Goal: Information Seeking & Learning: Learn about a topic

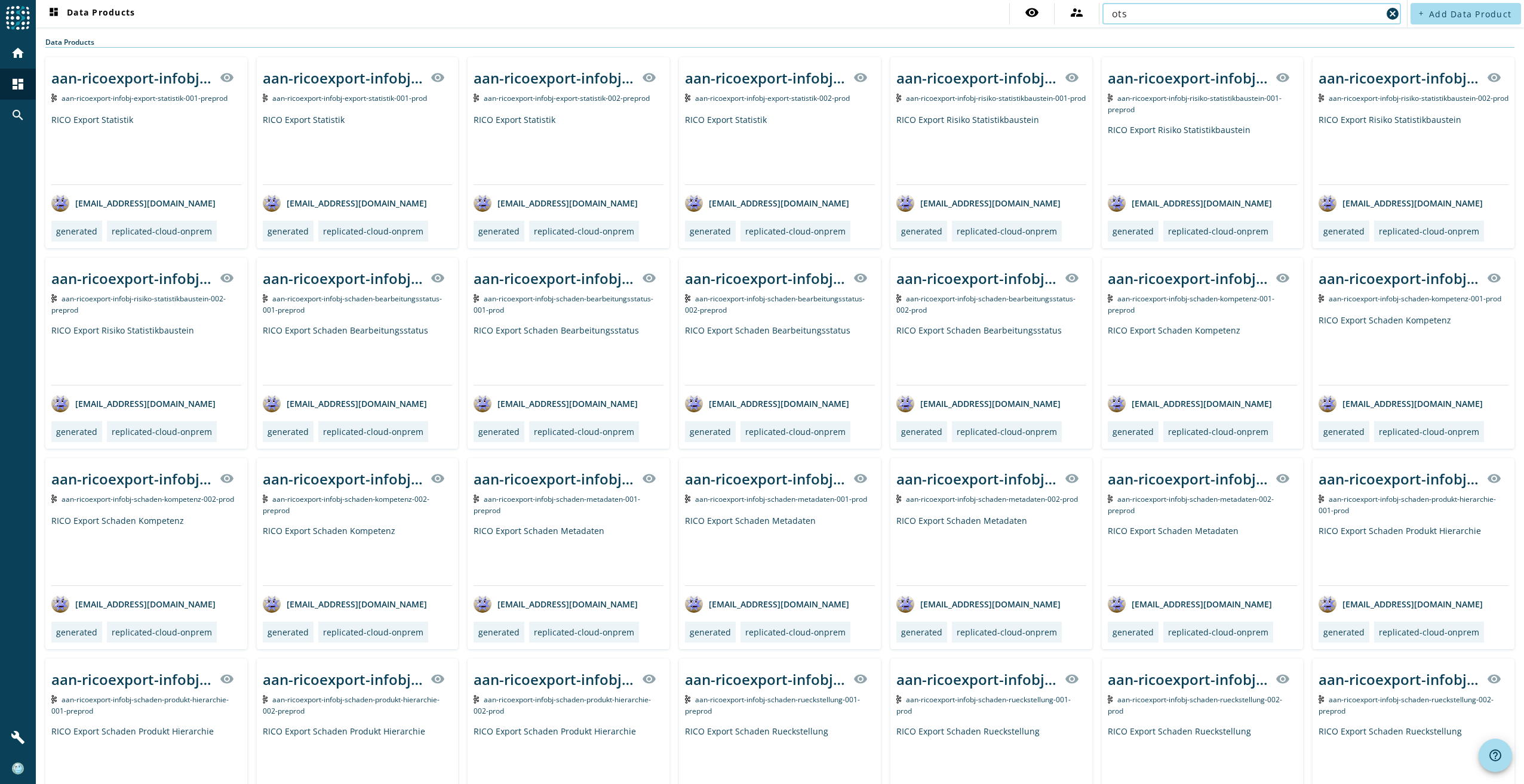
type input "ots"
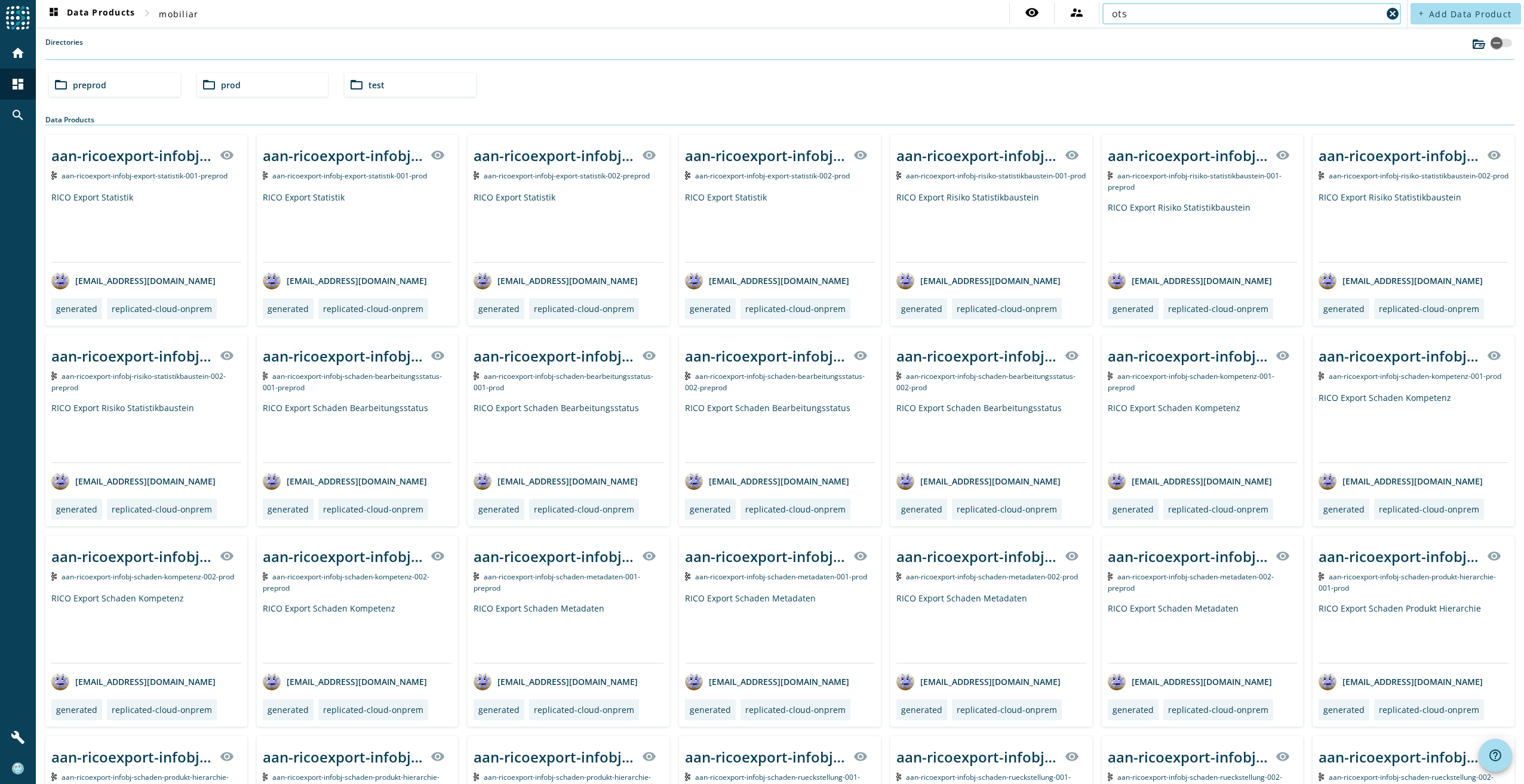
click at [226, 85] on span "prod" at bounding box center [231, 85] width 20 height 11
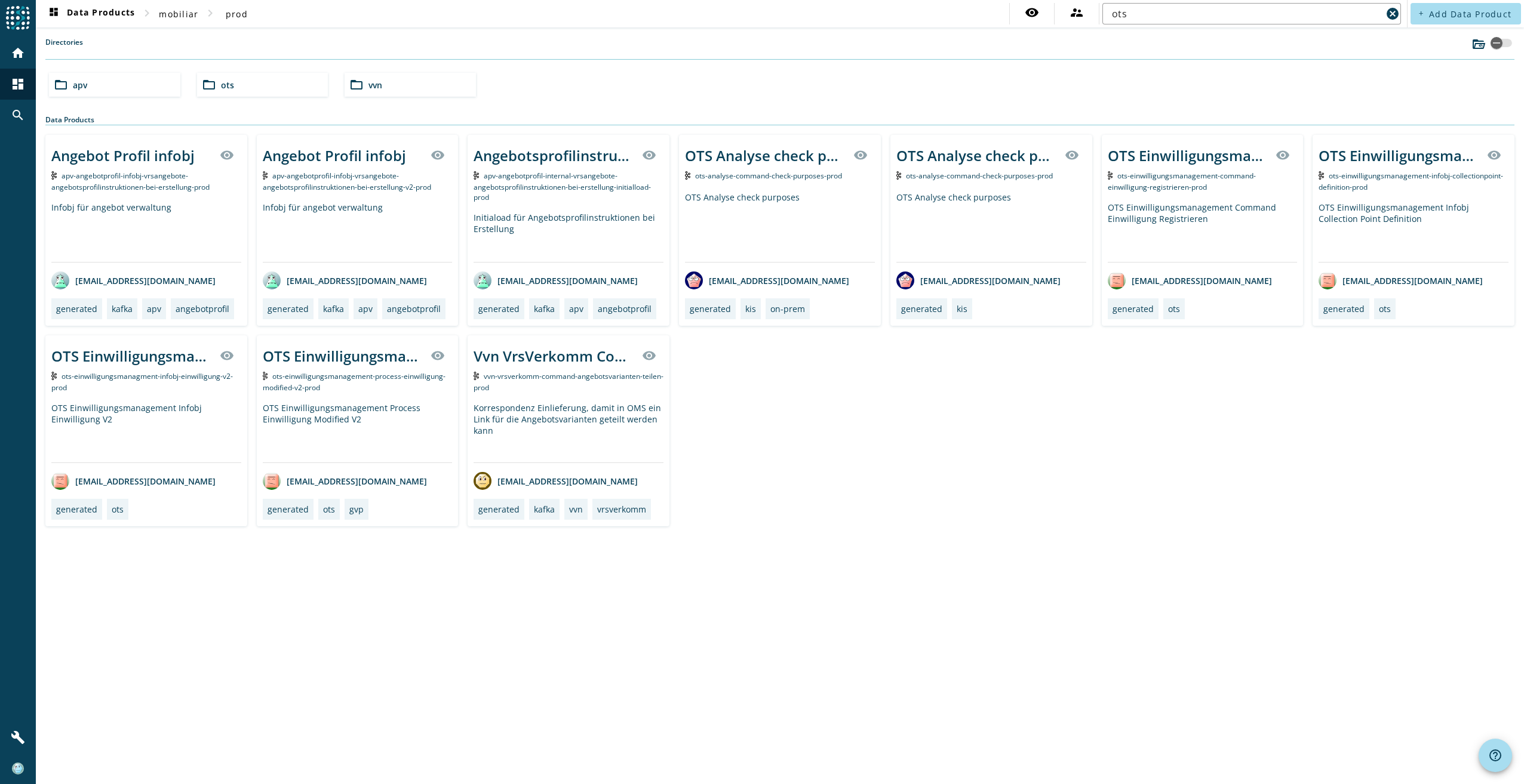
click at [248, 90] on div "folder_open ots" at bounding box center [262, 85] width 131 height 24
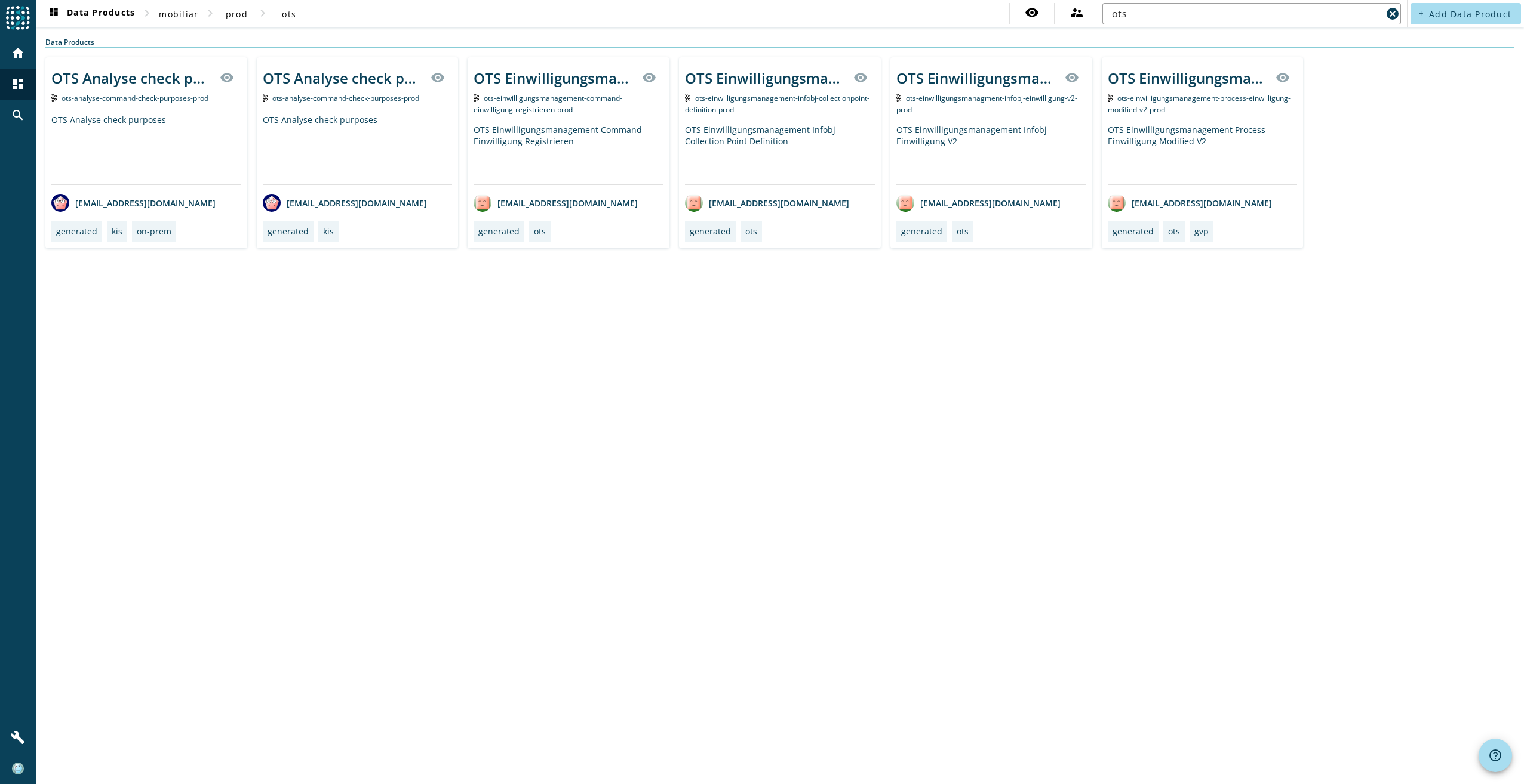
click at [595, 131] on div "OTS Einwilligungsmanagement Command Einwilligung Registrieren" at bounding box center [568, 153] width 190 height 60
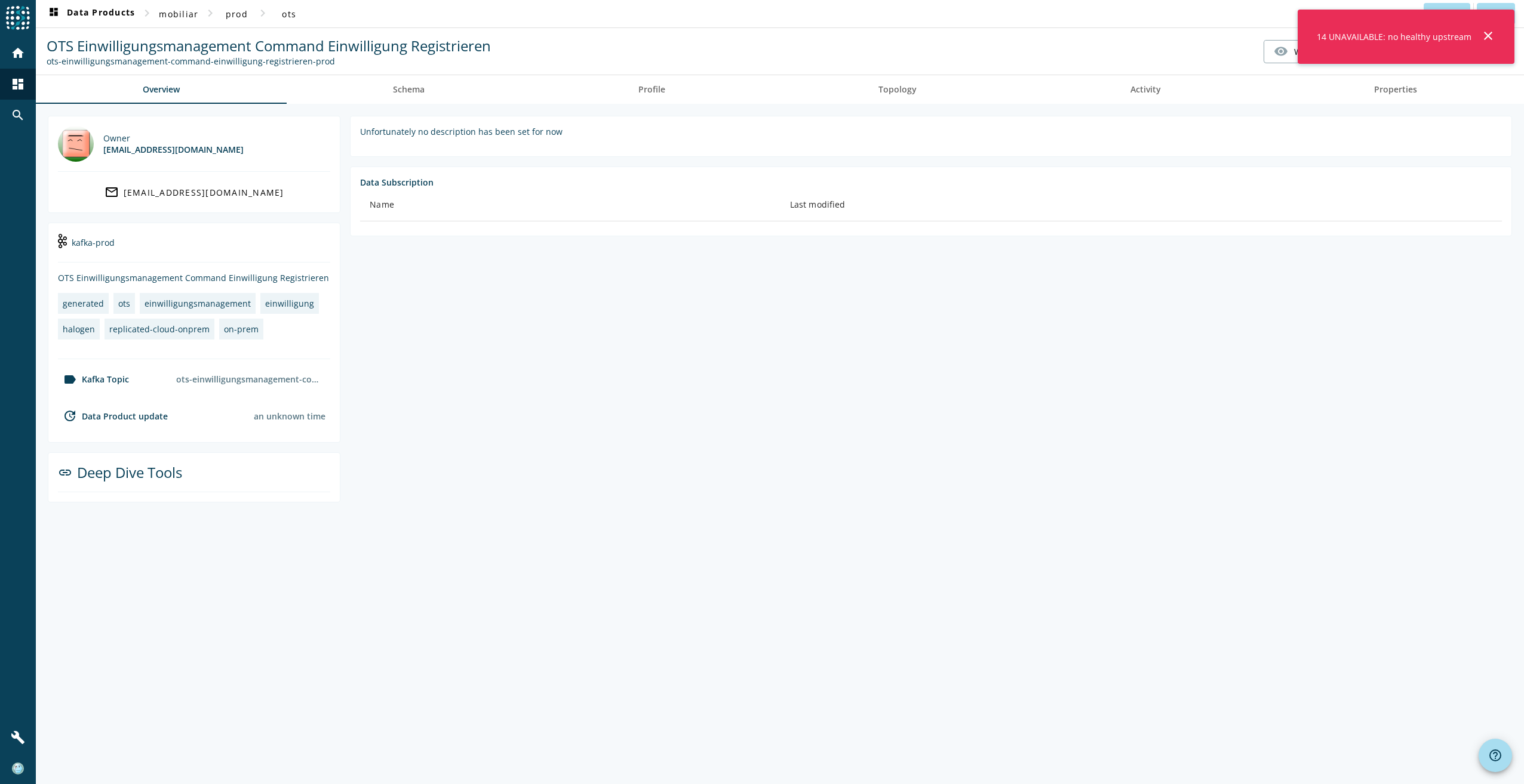
click at [1490, 36] on mat-icon "close" at bounding box center [1488, 36] width 14 height 14
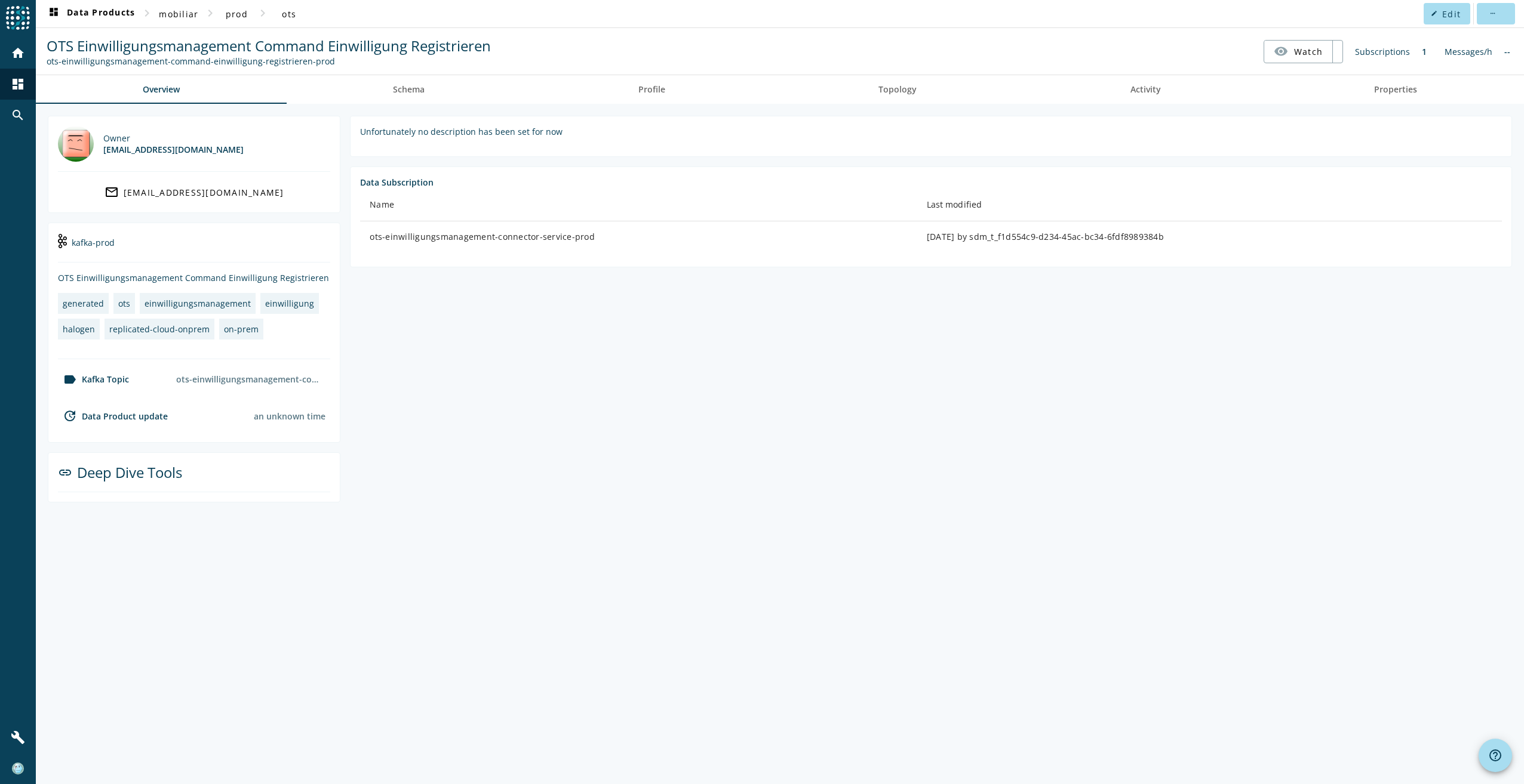
click at [310, 425] on div "update Data Product update an unknown time" at bounding box center [193, 420] width 272 height 24
click at [427, 96] on link "Schema" at bounding box center [409, 90] width 245 height 29
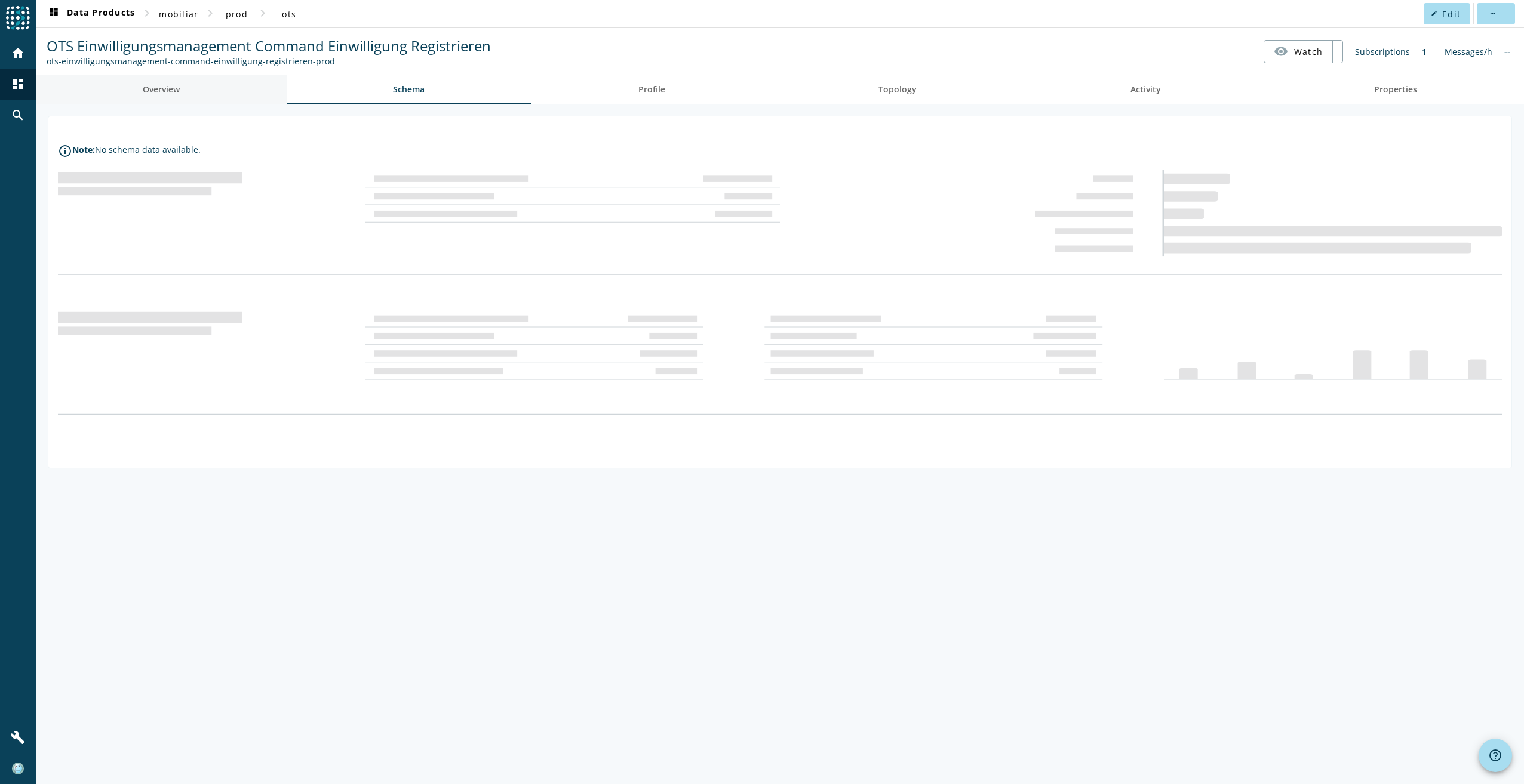
click at [216, 92] on link "Overview" at bounding box center [161, 90] width 251 height 29
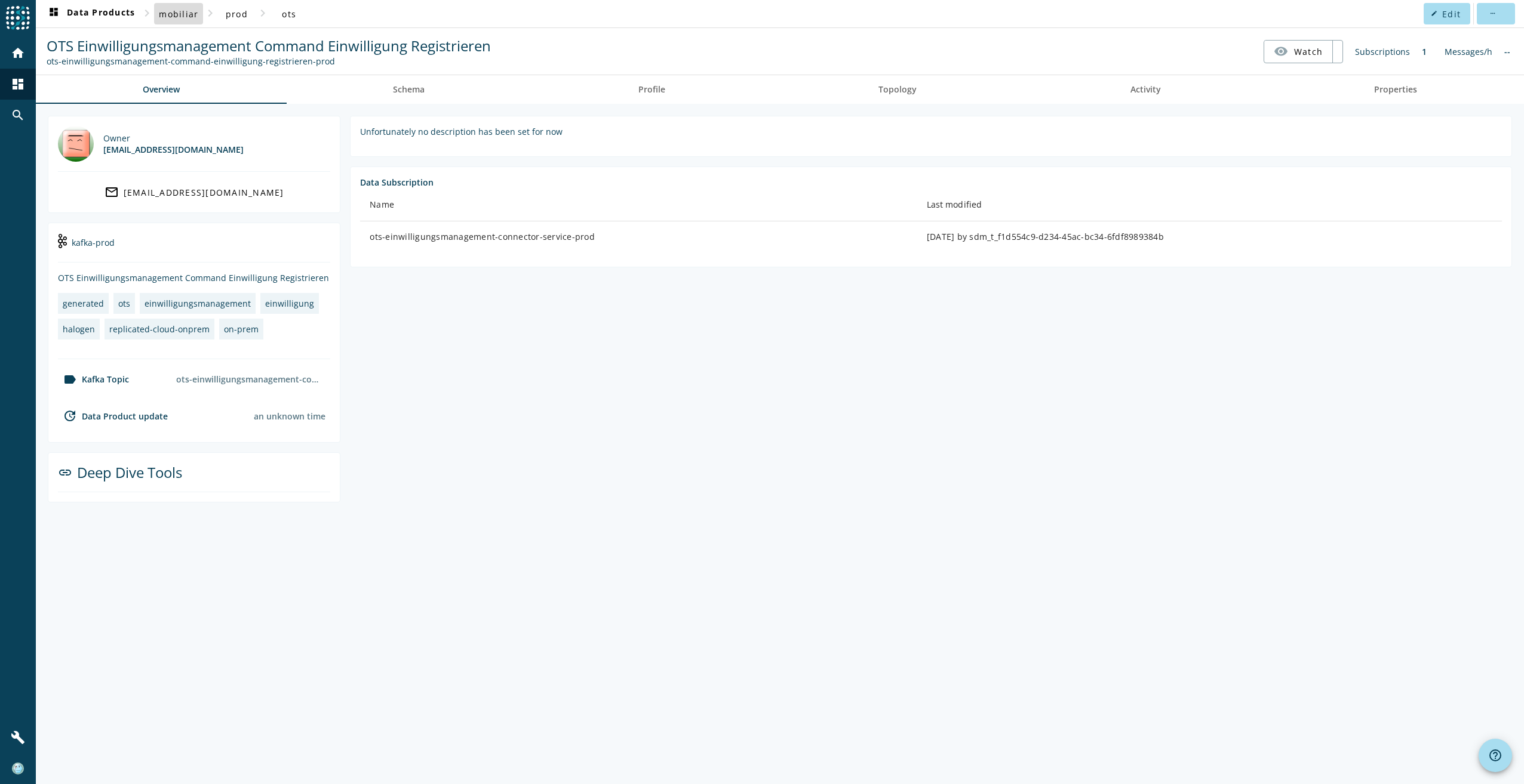
click at [187, 13] on span "mobiliar" at bounding box center [178, 14] width 39 height 11
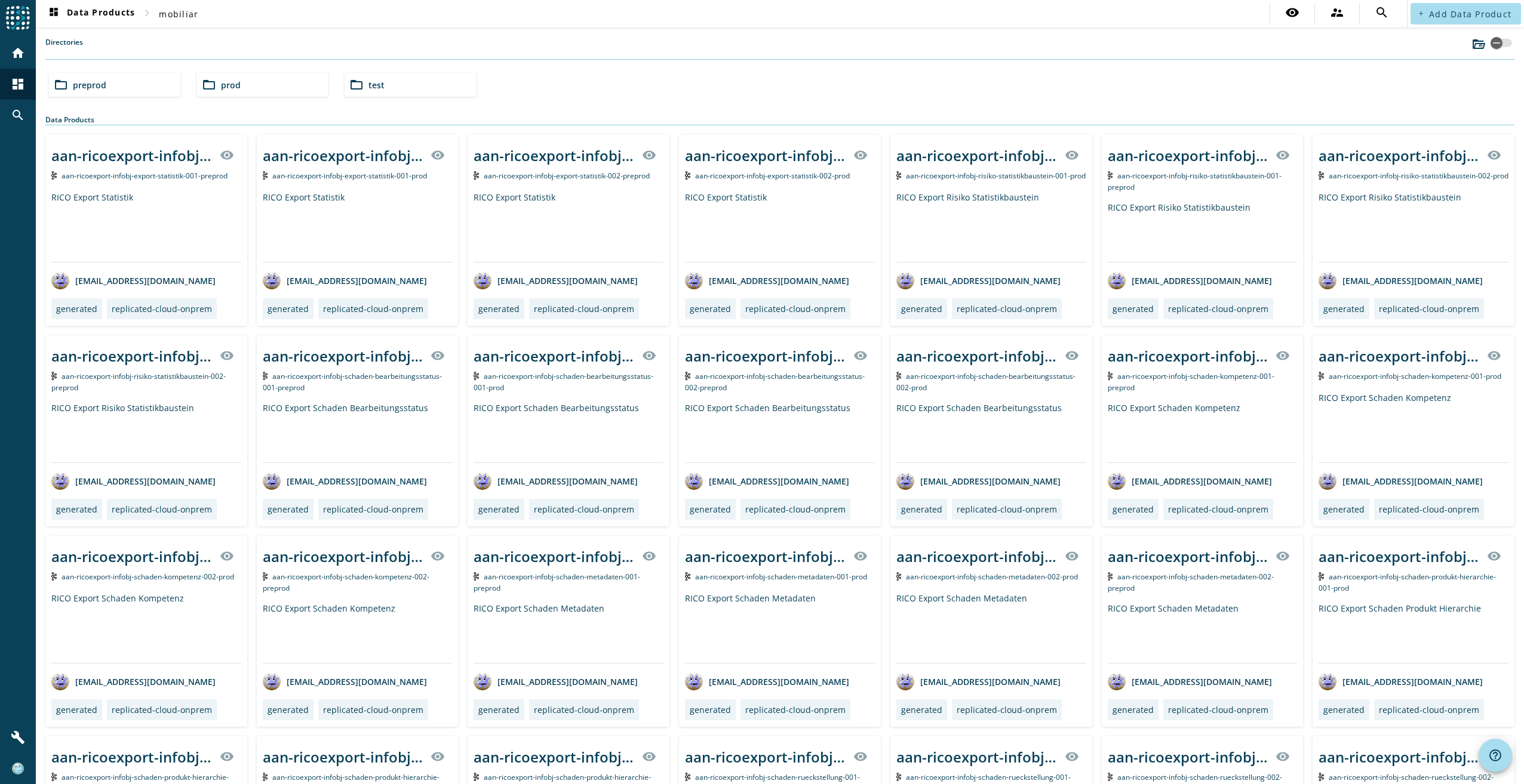
click at [152, 79] on div "folder_open preprod" at bounding box center [114, 85] width 131 height 24
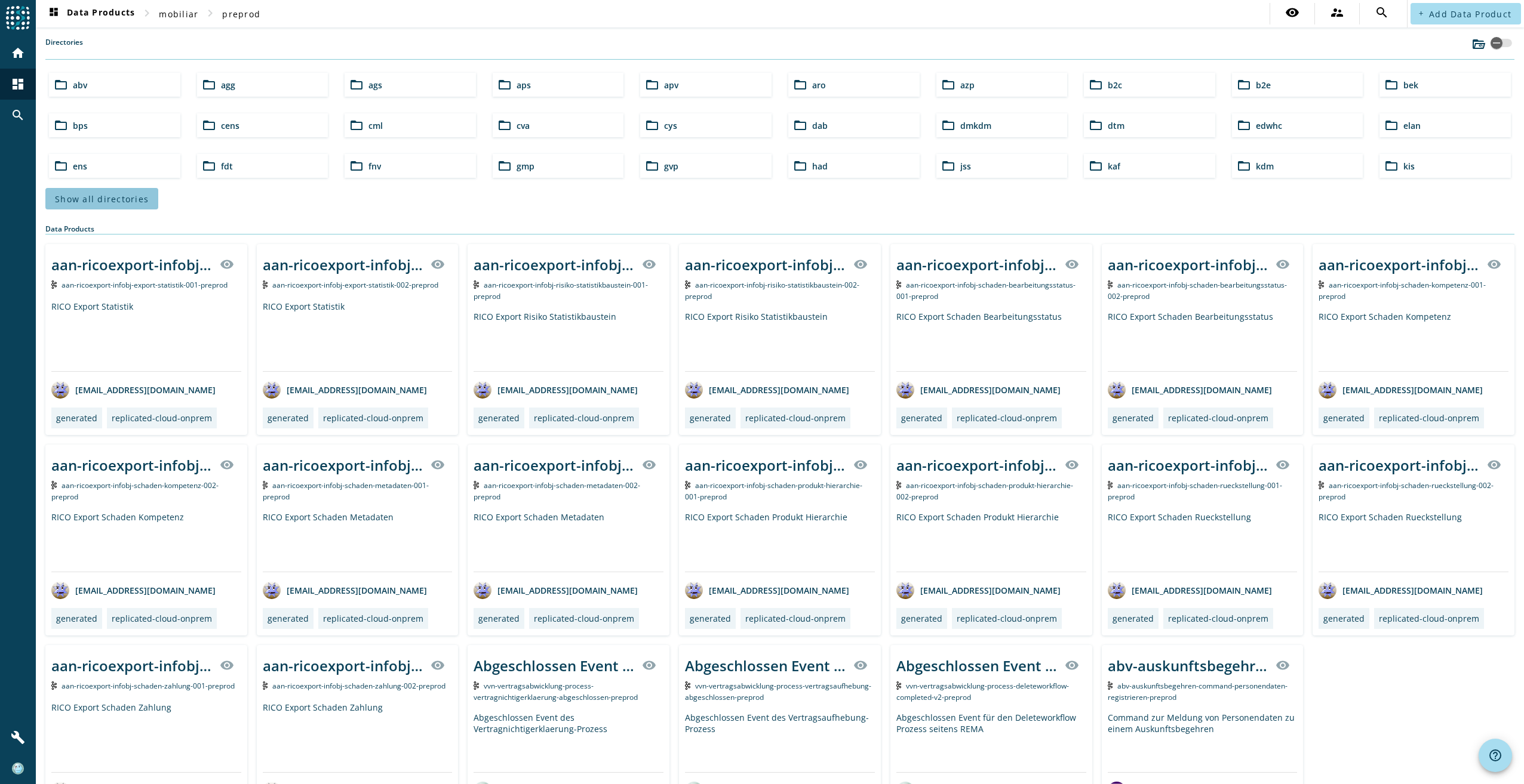
click at [110, 197] on span "Show all directories" at bounding box center [102, 198] width 94 height 11
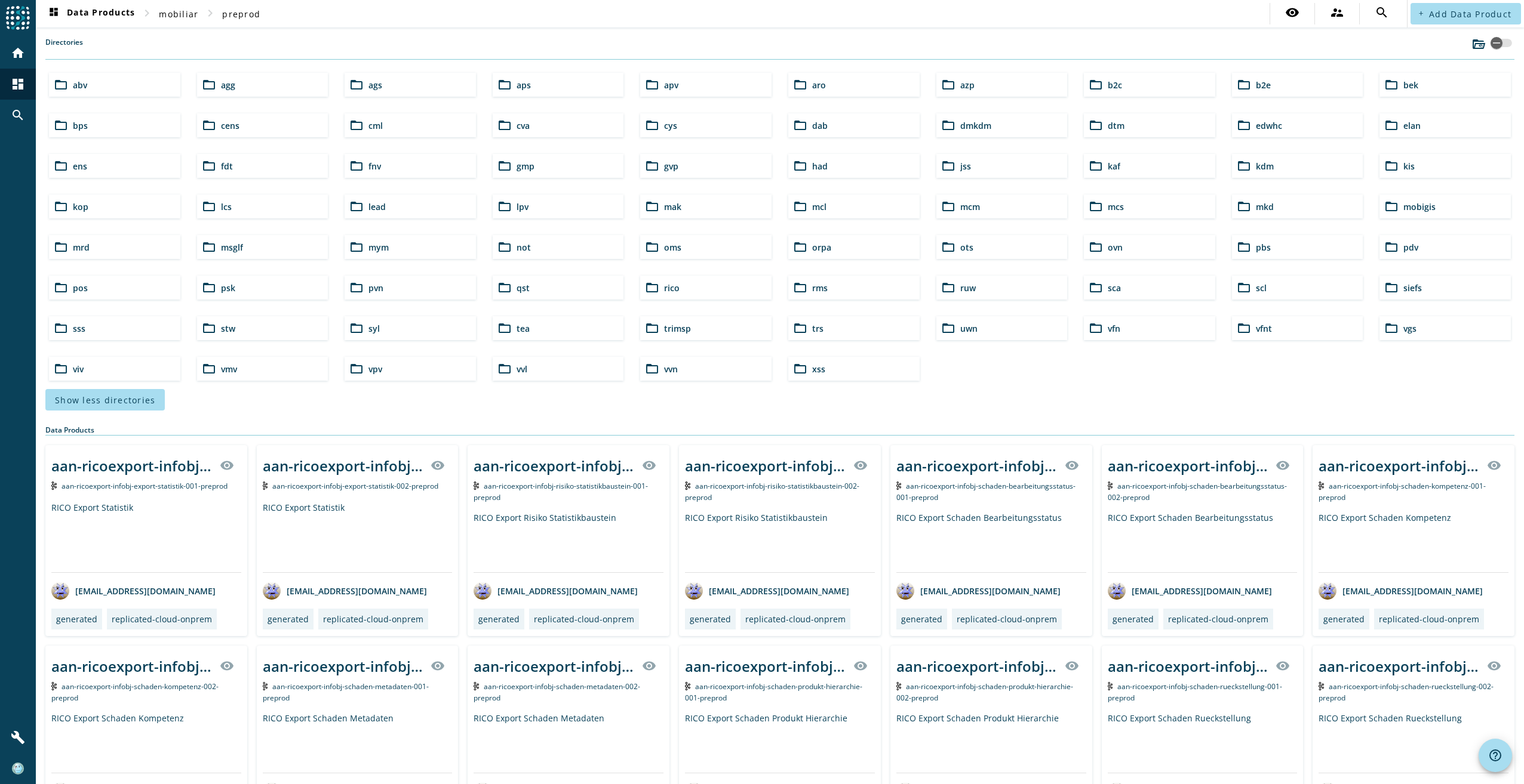
click at [962, 247] on span "ots" at bounding box center [966, 247] width 13 height 11
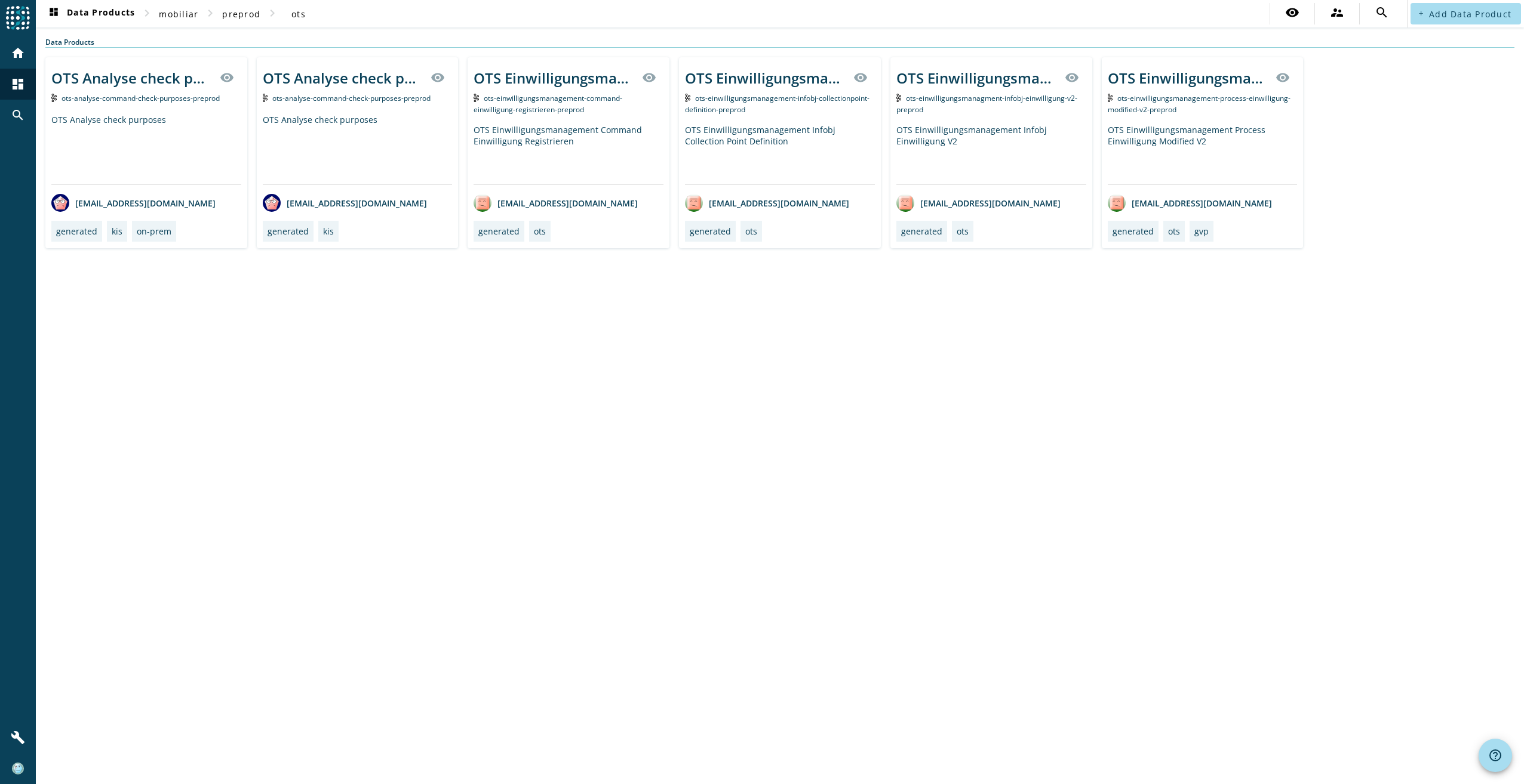
click at [583, 162] on div "OTS Einwilligungsmanagement Command Einwilligung Registrieren" at bounding box center [568, 153] width 190 height 60
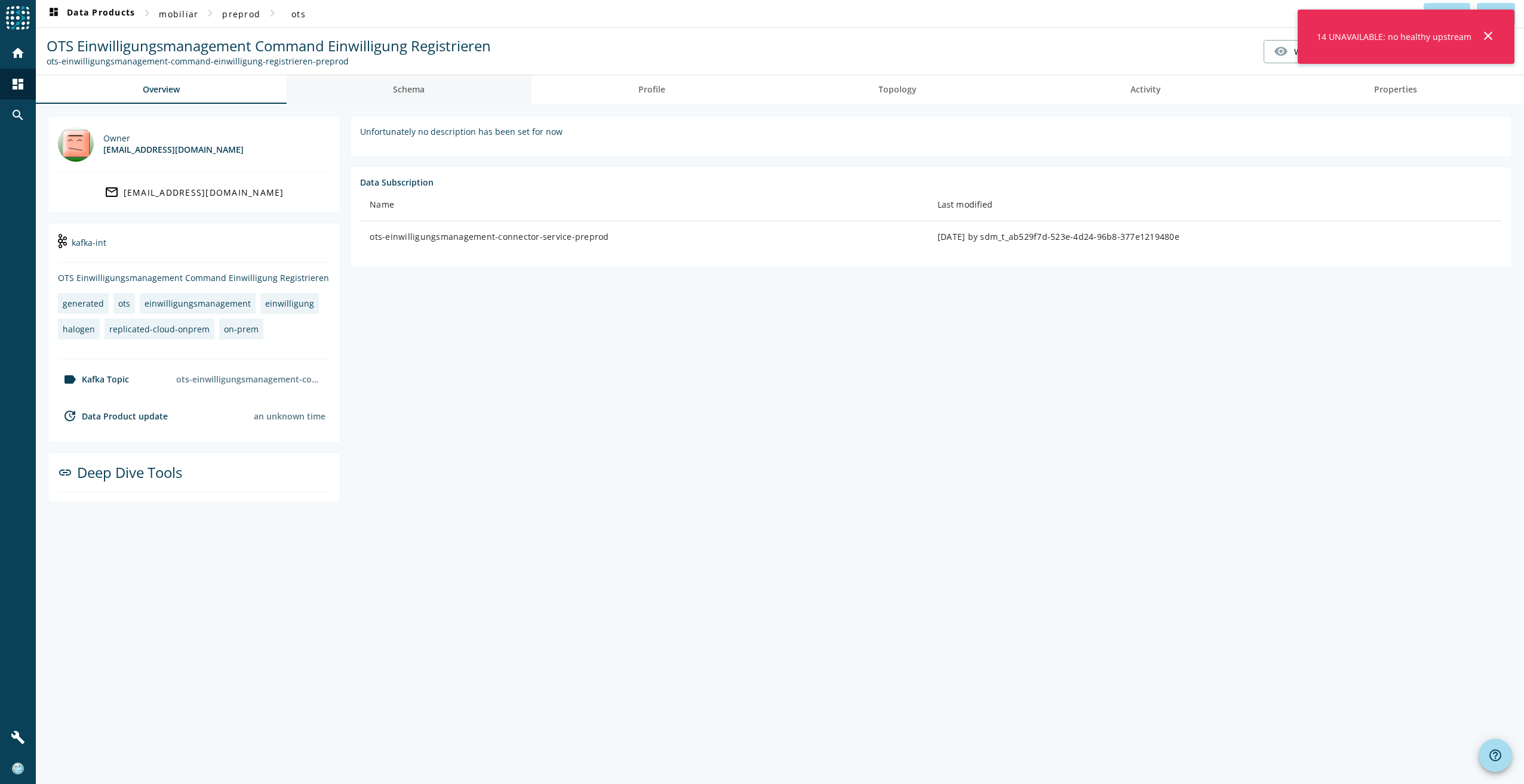
click at [408, 98] on span "Schema" at bounding box center [408, 90] width 31 height 29
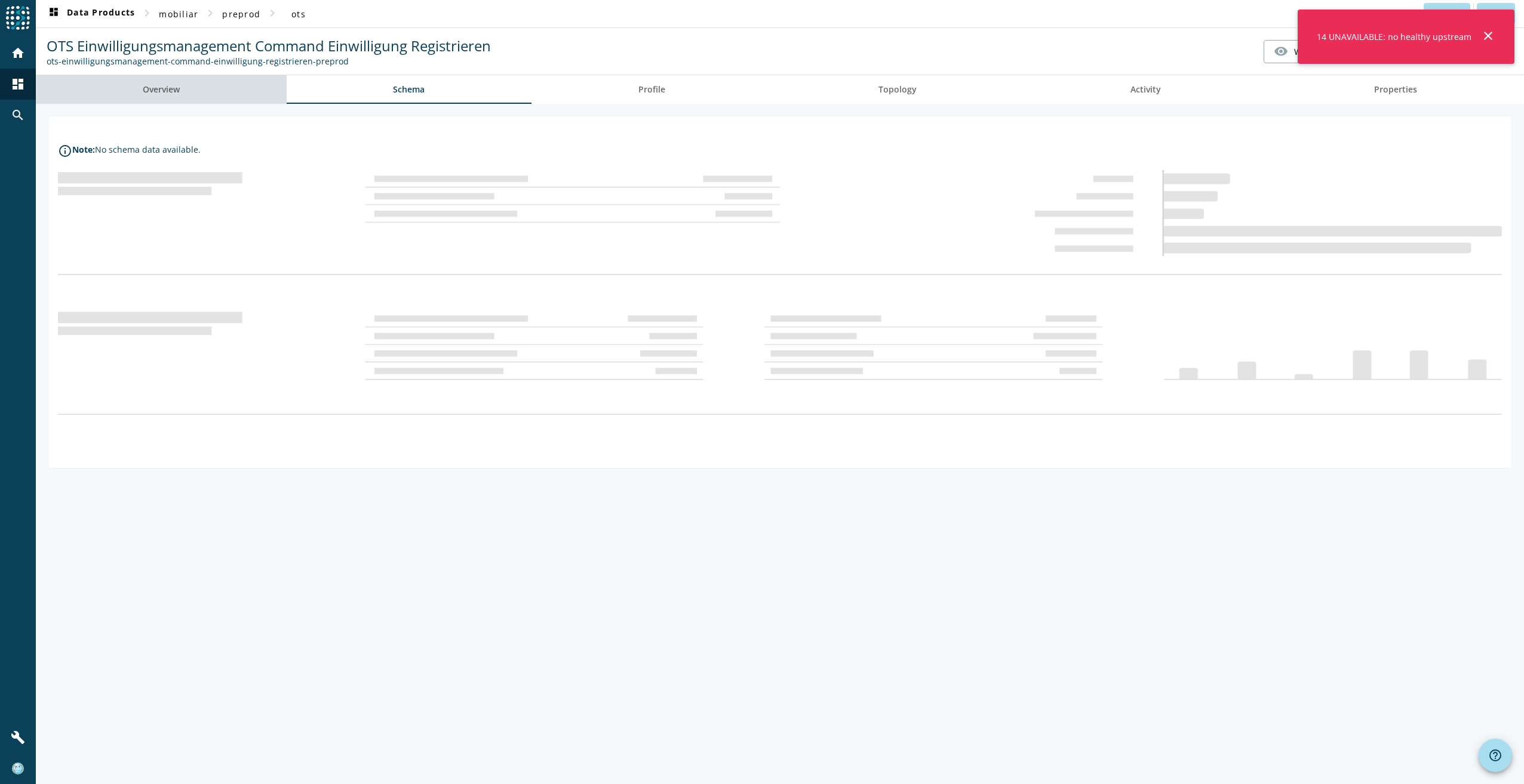
click at [189, 96] on link "Overview" at bounding box center [161, 90] width 251 height 29
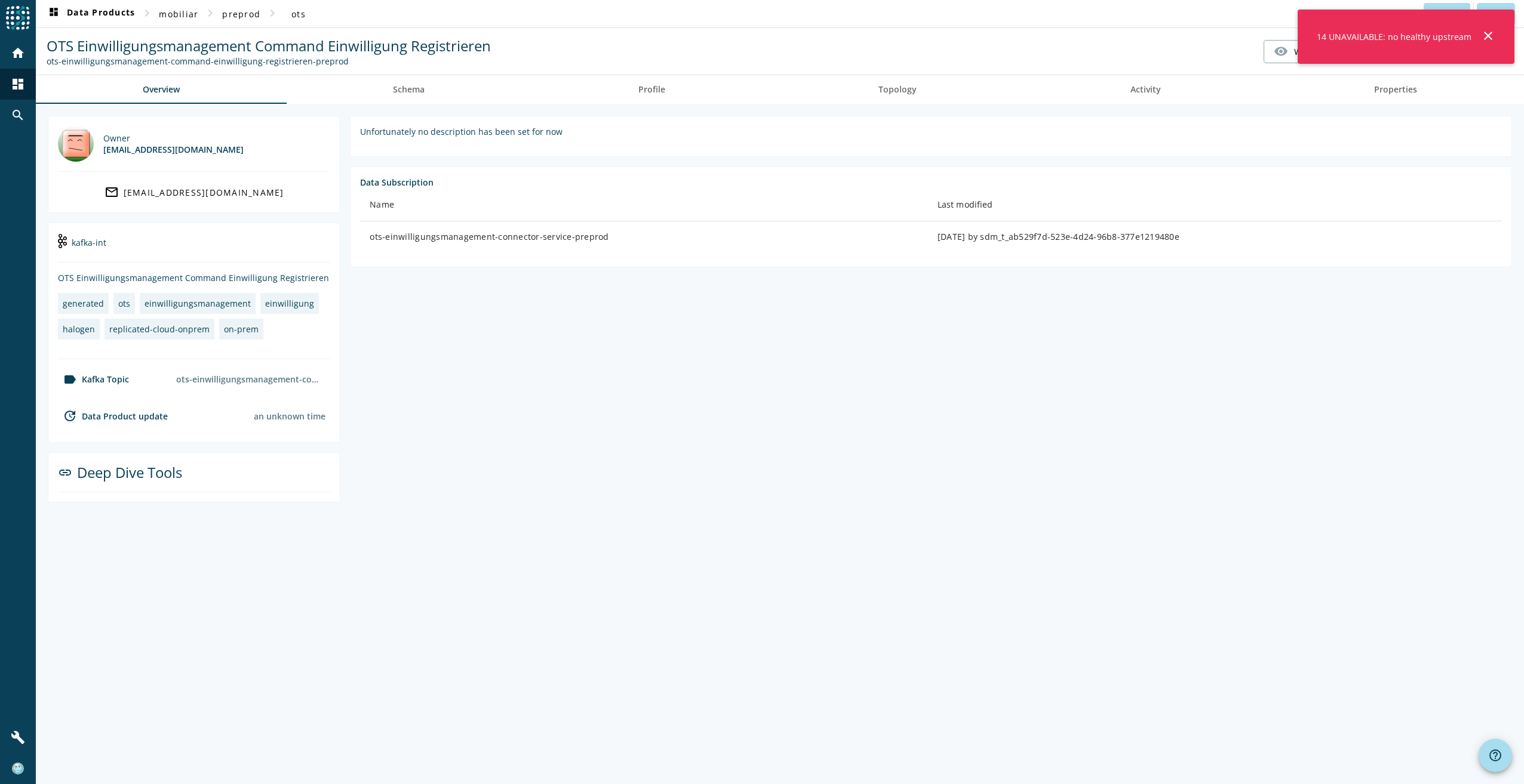
click at [219, 63] on div "ots-einwilligungsmanagement-command-einwilligung-registrieren-preprod" at bounding box center [269, 60] width 444 height 11
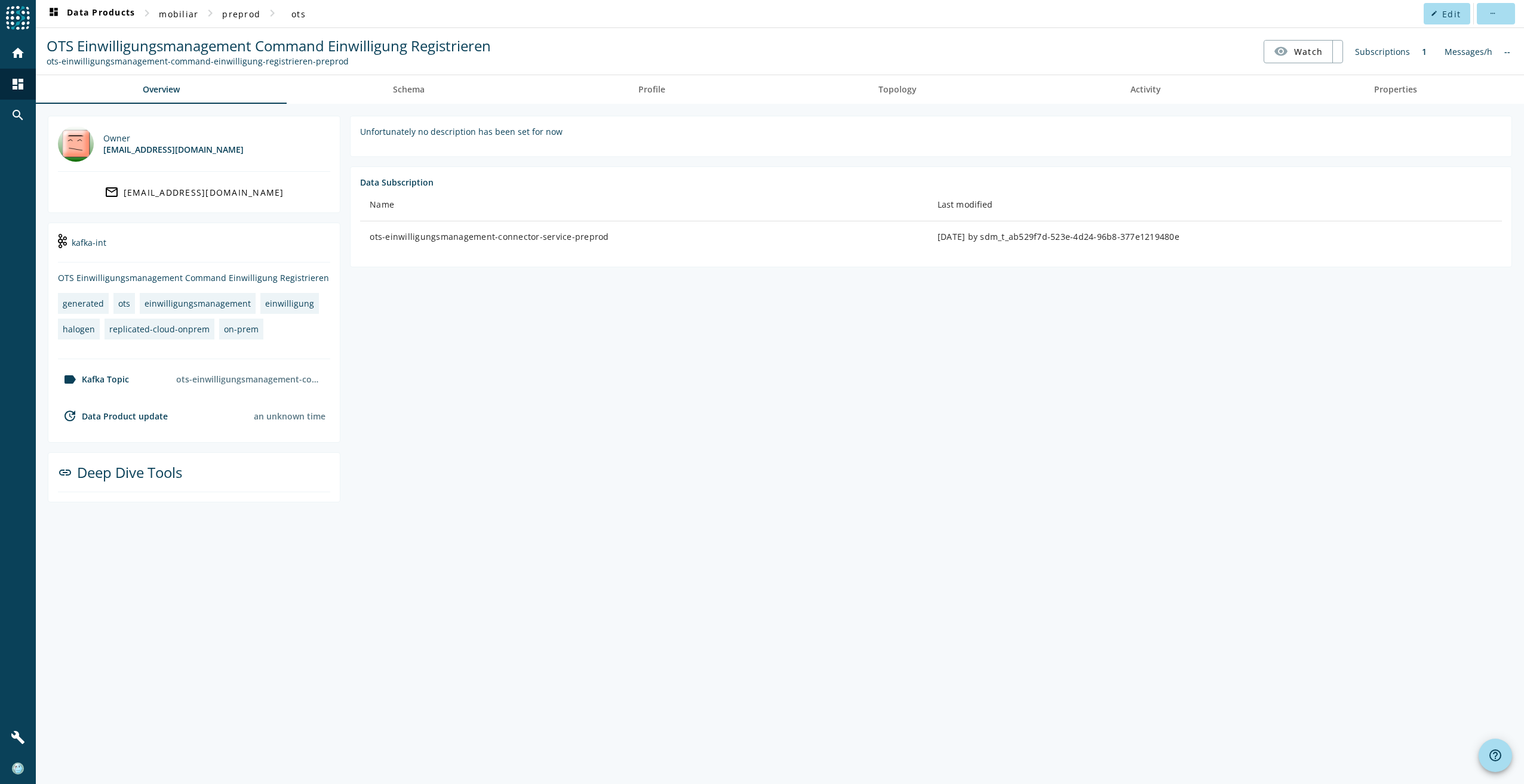
click at [561, 320] on section "Unfortunately no description has been set for now Data Subscription Name Last m…" at bounding box center [926, 309] width 1172 height 386
drag, startPoint x: 349, startPoint y: 63, endPoint x: 47, endPoint y: 64, distance: 302.0
click at [47, 64] on div "ots-einwilligungsmanagement-command-einwilligung-registrieren-preprod" at bounding box center [269, 60] width 444 height 11
copy div "ots-einwilligungsmanagement-command-einwilligung-registrieren-preprod"
